Goal: Find specific page/section: Find specific page/section

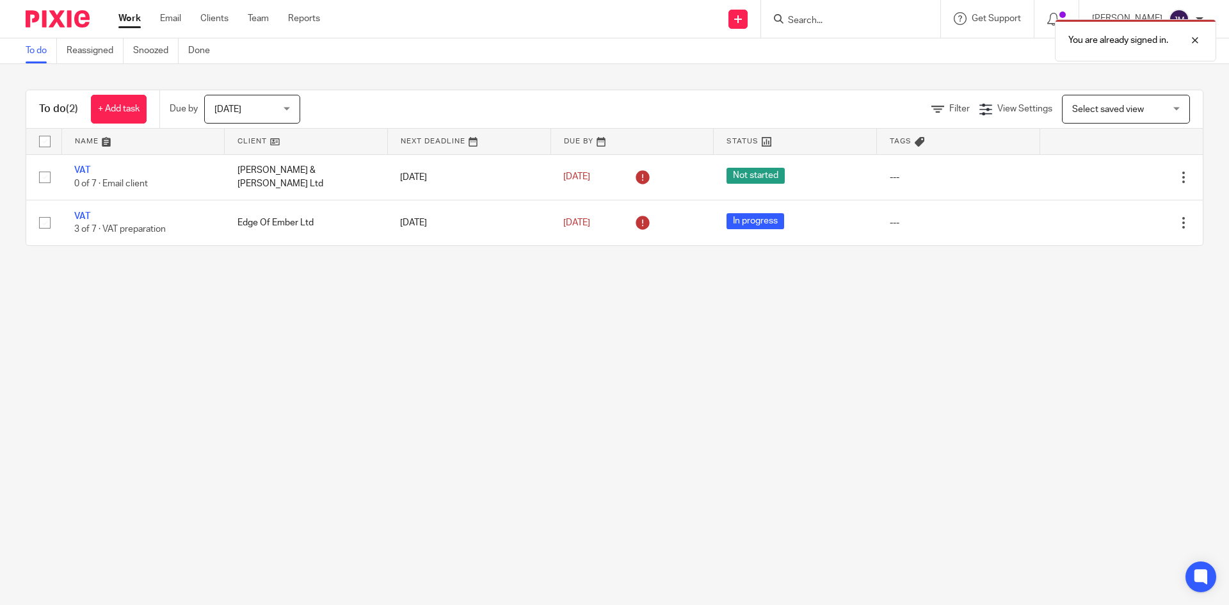
click at [833, 20] on div "You are already signed in." at bounding box center [916, 37] width 602 height 49
click at [795, 17] on div "You are already signed in." at bounding box center [916, 37] width 602 height 49
click at [840, 18] on div "You are already signed in." at bounding box center [916, 37] width 602 height 49
click at [1195, 44] on div at bounding box center [1185, 40] width 35 height 15
click at [870, 13] on form at bounding box center [855, 19] width 136 height 16
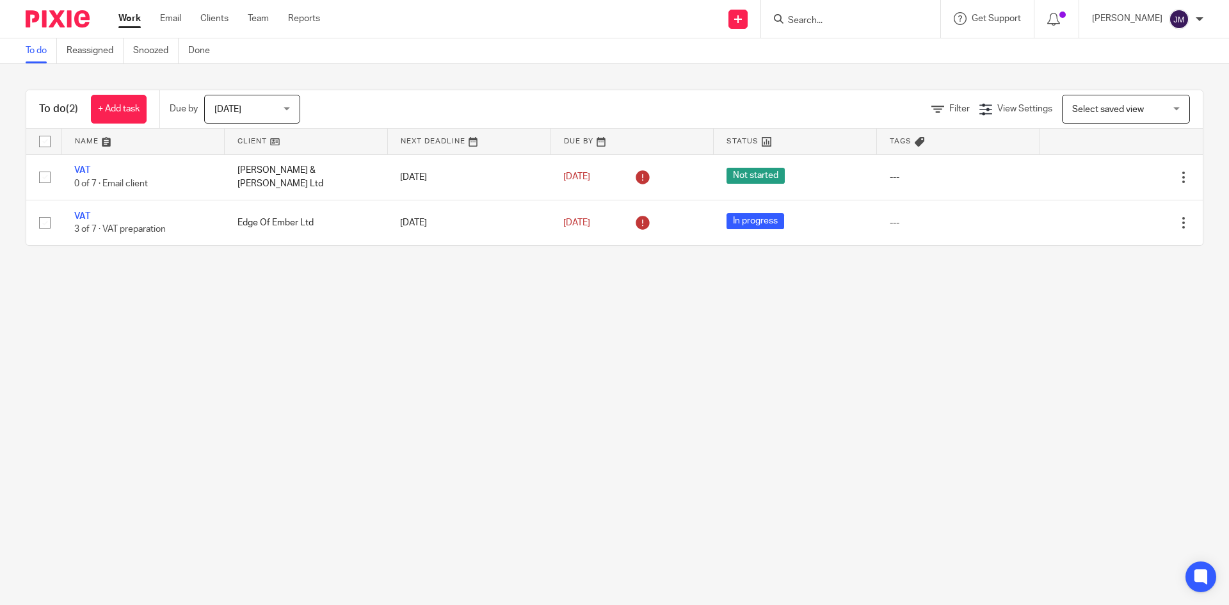
click at [808, 20] on input "Search" at bounding box center [844, 21] width 115 height 12
type input "made"
click at [851, 35] on div "Made Beverages Ltd" at bounding box center [863, 50] width 179 height 40
click at [854, 55] on link at bounding box center [863, 49] width 159 height 19
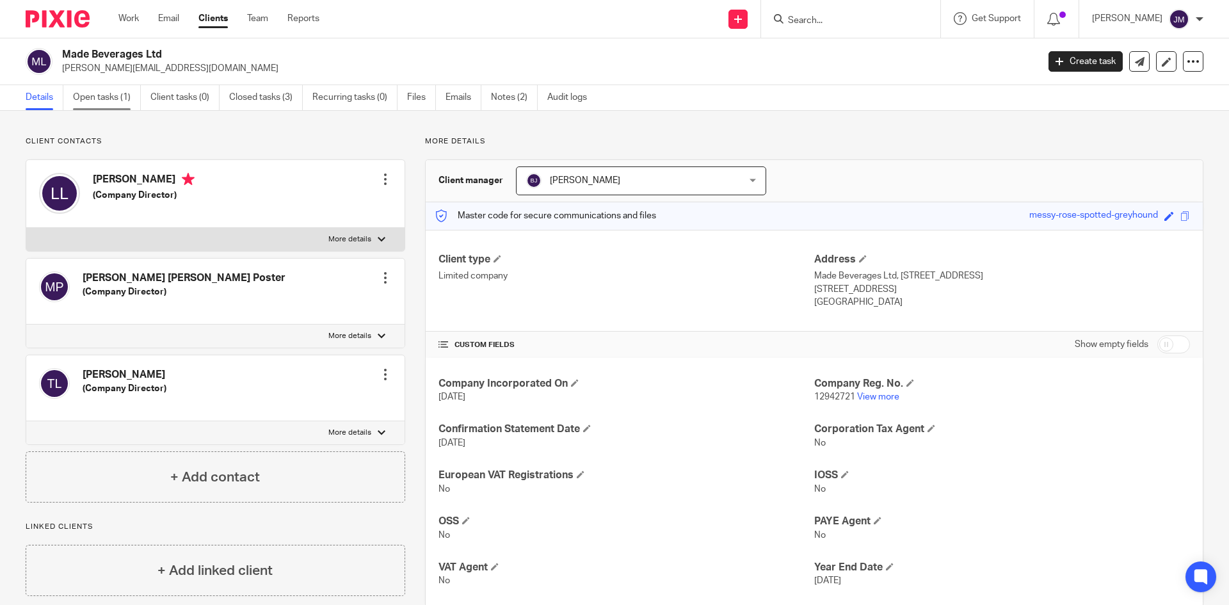
click at [114, 100] on link "Open tasks (1)" at bounding box center [107, 97] width 68 height 25
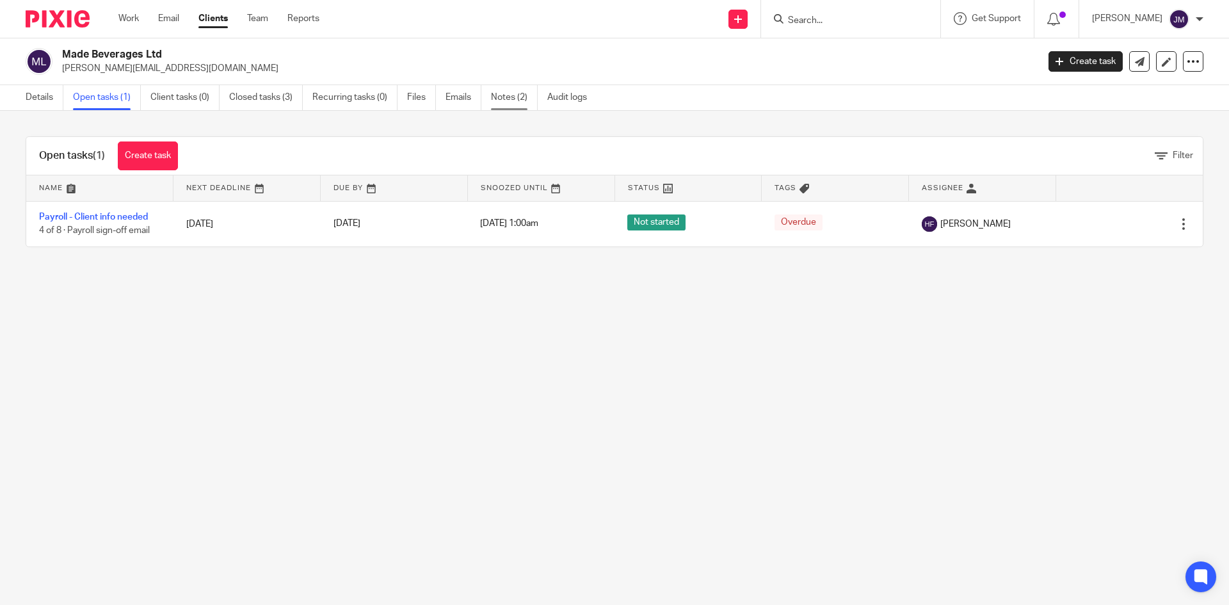
click at [515, 94] on link "Notes (2)" at bounding box center [514, 97] width 47 height 25
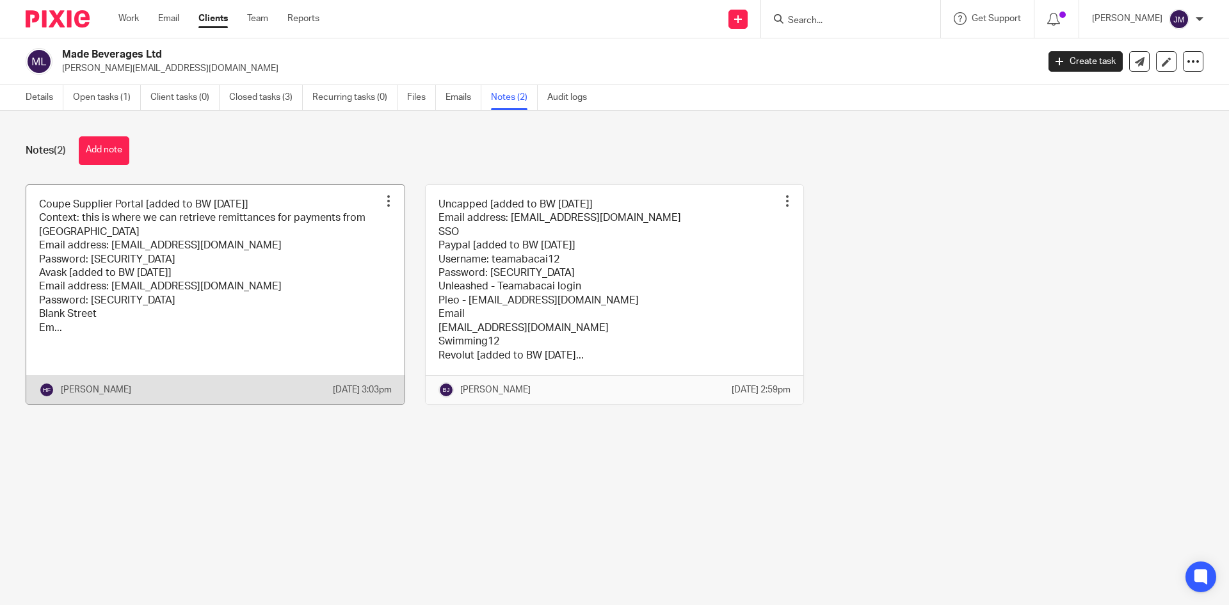
click at [111, 255] on link at bounding box center [215, 294] width 378 height 219
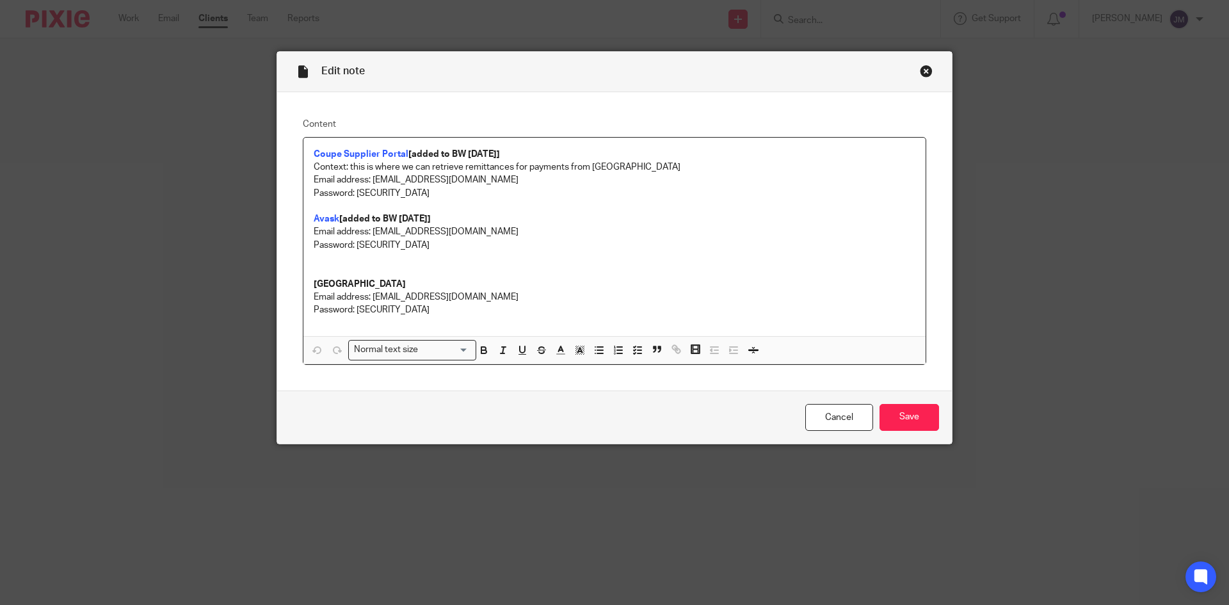
click at [920, 72] on div "Close this dialog window" at bounding box center [926, 71] width 13 height 13
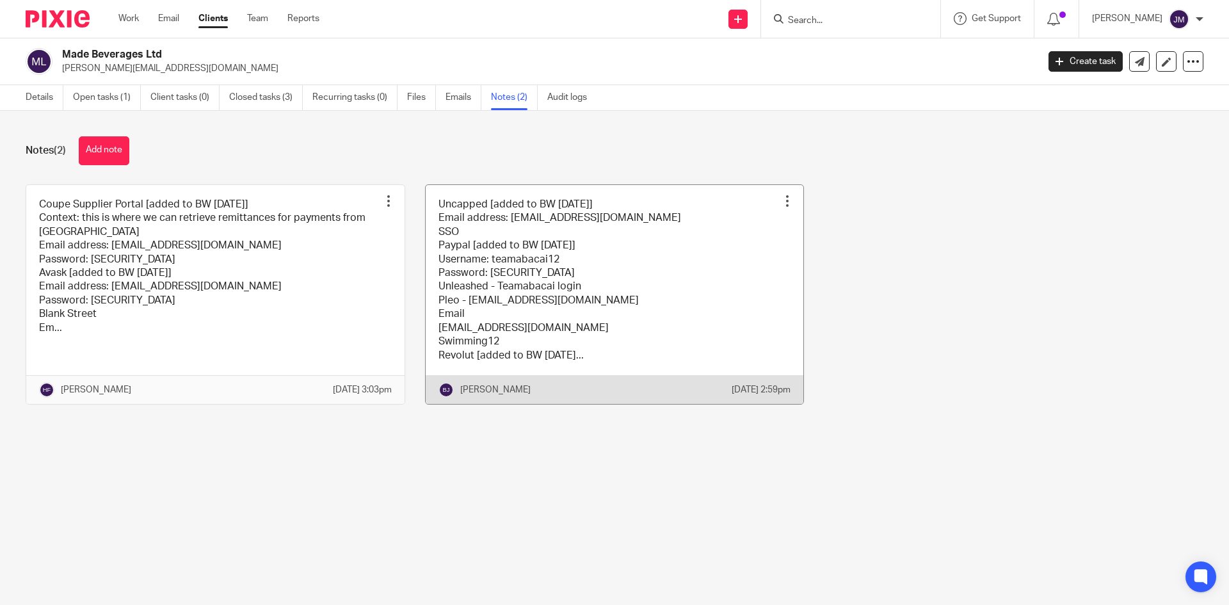
click at [547, 225] on link at bounding box center [615, 294] width 378 height 219
